Goal: Book appointment/travel/reservation

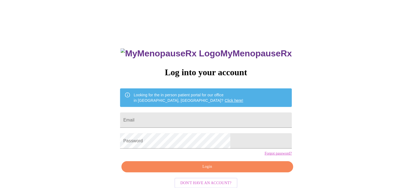
type input "[EMAIL_ADDRESS][DOMAIN_NAME]"
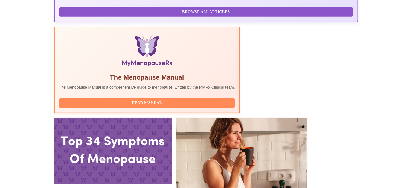
scroll to position [203, 0]
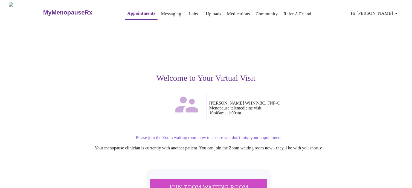
scroll to position [40, 0]
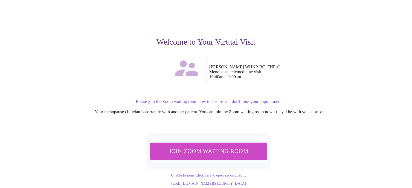
click at [210, 146] on span "Join Zoom Waiting Room" at bounding box center [208, 151] width 103 height 10
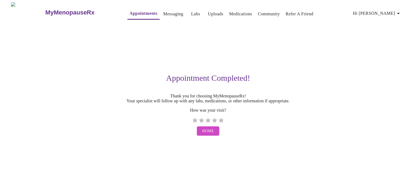
scroll to position [0, 0]
